Goal: Information Seeking & Learning: Learn about a topic

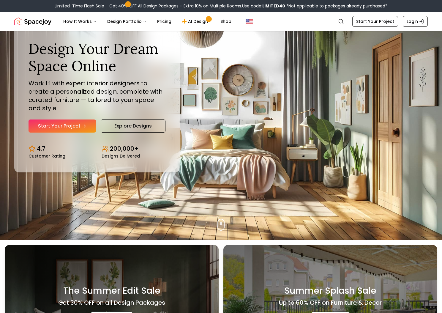
scroll to position [11, 0]
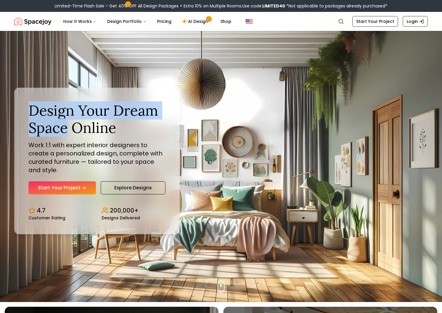
drag, startPoint x: 30, startPoint y: 109, endPoint x: 67, endPoint y: 129, distance: 42.0
click at [67, 129] on h1 "Design Your Dream Space Online" at bounding box center [97, 119] width 137 height 34
copy h1 "Design Your Dream Space"
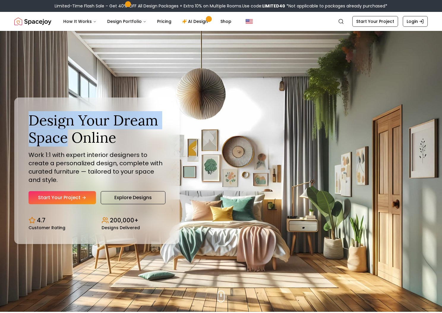
scroll to position [1, 0]
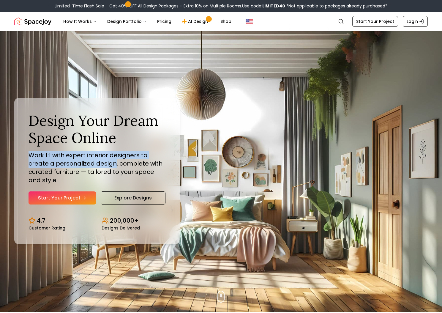
drag, startPoint x: 28, startPoint y: 155, endPoint x: 115, endPoint y: 161, distance: 87.5
click at [115, 161] on div "Design Your Dream Space Online Work 1:1 with expert interior designers to creat…" at bounding box center [96, 171] width 165 height 146
copy p "Work 1:1 with expert interior designers to create a personalized design"
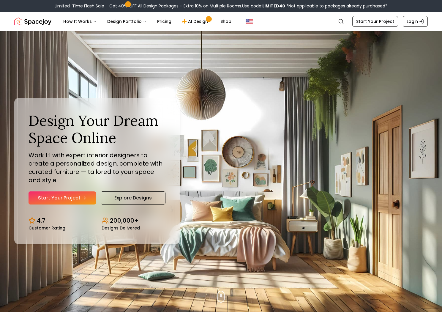
click at [120, 164] on p "Work 1:1 with expert interior designers to create a personalized design, comple…" at bounding box center [97, 167] width 137 height 33
drag, startPoint x: 115, startPoint y: 164, endPoint x: 78, endPoint y: 171, distance: 36.9
click at [78, 171] on p "Work 1:1 with expert interior designers to create a personalized design, comple…" at bounding box center [97, 167] width 137 height 33
copy p ", complete with curated furniture"
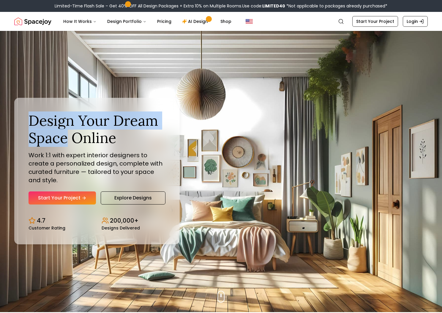
drag, startPoint x: 29, startPoint y: 119, endPoint x: 65, endPoint y: 139, distance: 41.7
click at [65, 139] on h1 "Design Your Dream Space Online" at bounding box center [97, 129] width 137 height 34
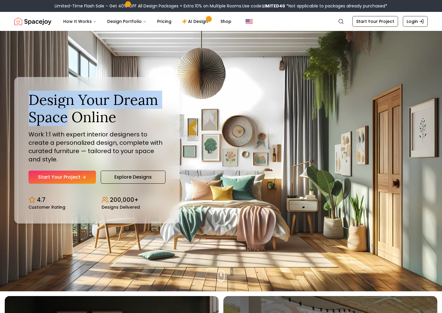
scroll to position [21, 0]
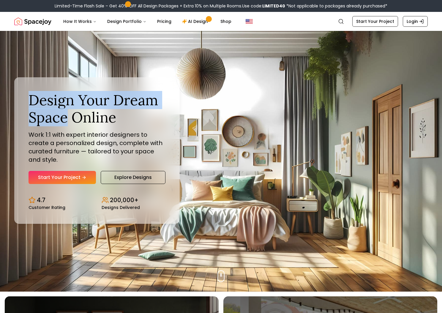
copy h1 "Design Your Dream Space"
click at [254, 106] on div "Design Your Dream Space Online Work 1:1 with expert interior designers to creat…" at bounding box center [221, 151] width 442 height 282
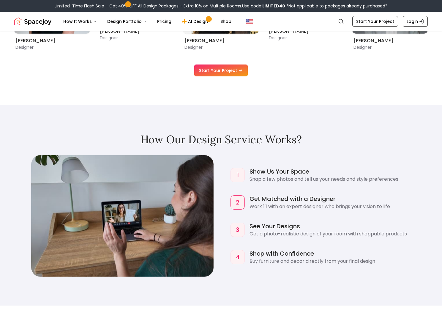
scroll to position [540, 0]
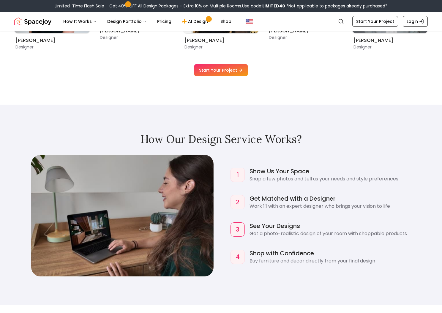
click at [270, 240] on div "1 Show Us Your Space Snap a few photos and tell us your needs and style prefere…" at bounding box center [328, 215] width 200 height 102
click at [281, 228] on h4 "See Your Designs" at bounding box center [337, 225] width 179 height 9
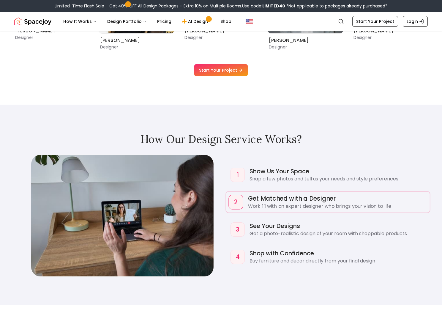
click at [274, 192] on div "2 Get Matched with a Designer Work 1:1 with an expert designer who brings your …" at bounding box center [327, 201] width 203 height 20
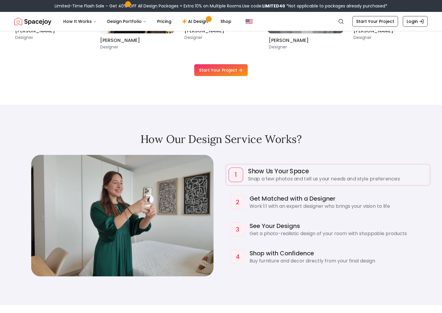
click at [279, 175] on p "Snap a few photos and tell us your needs and style preferences" at bounding box center [337, 178] width 179 height 7
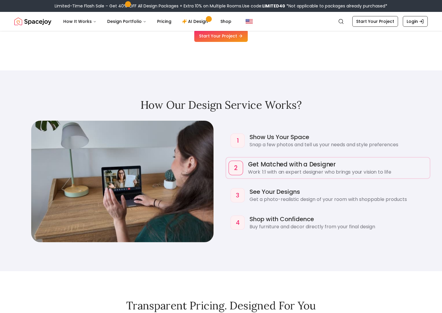
click at [294, 169] on p "Work 1:1 with an expert designer who brings your vision to life" at bounding box center [337, 171] width 179 height 7
click at [289, 187] on h4 "See Your Designs" at bounding box center [337, 191] width 179 height 9
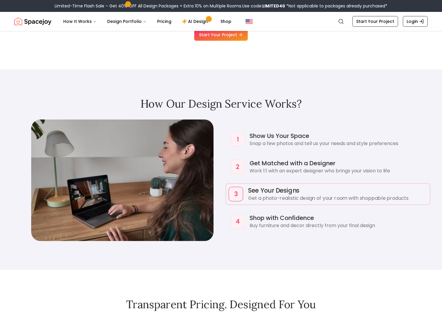
click at [280, 204] on div "1 Show Us Your Space Snap a few photos and tell us your needs and style prefere…" at bounding box center [328, 180] width 200 height 102
click at [288, 158] on h4 "Get Matched with a Designer" at bounding box center [337, 162] width 179 height 9
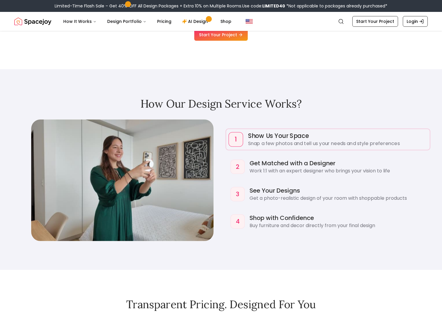
click at [283, 137] on h4 "Show Us Your Space" at bounding box center [337, 135] width 179 height 9
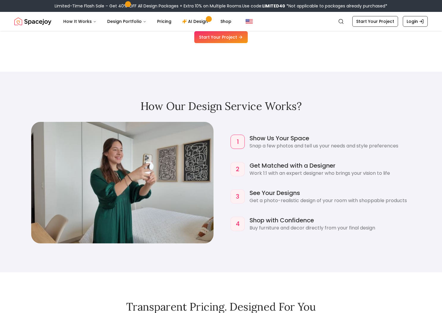
click at [258, 107] on h2 "How Our Design Service Works?" at bounding box center [220, 106] width 413 height 12
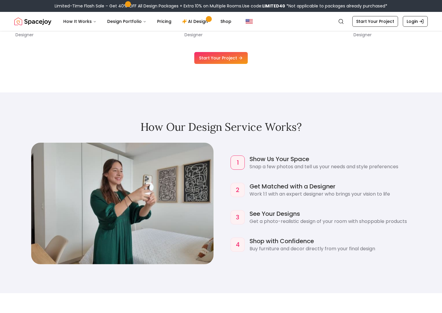
scroll to position [553, 0]
